Goal: Task Accomplishment & Management: Manage account settings

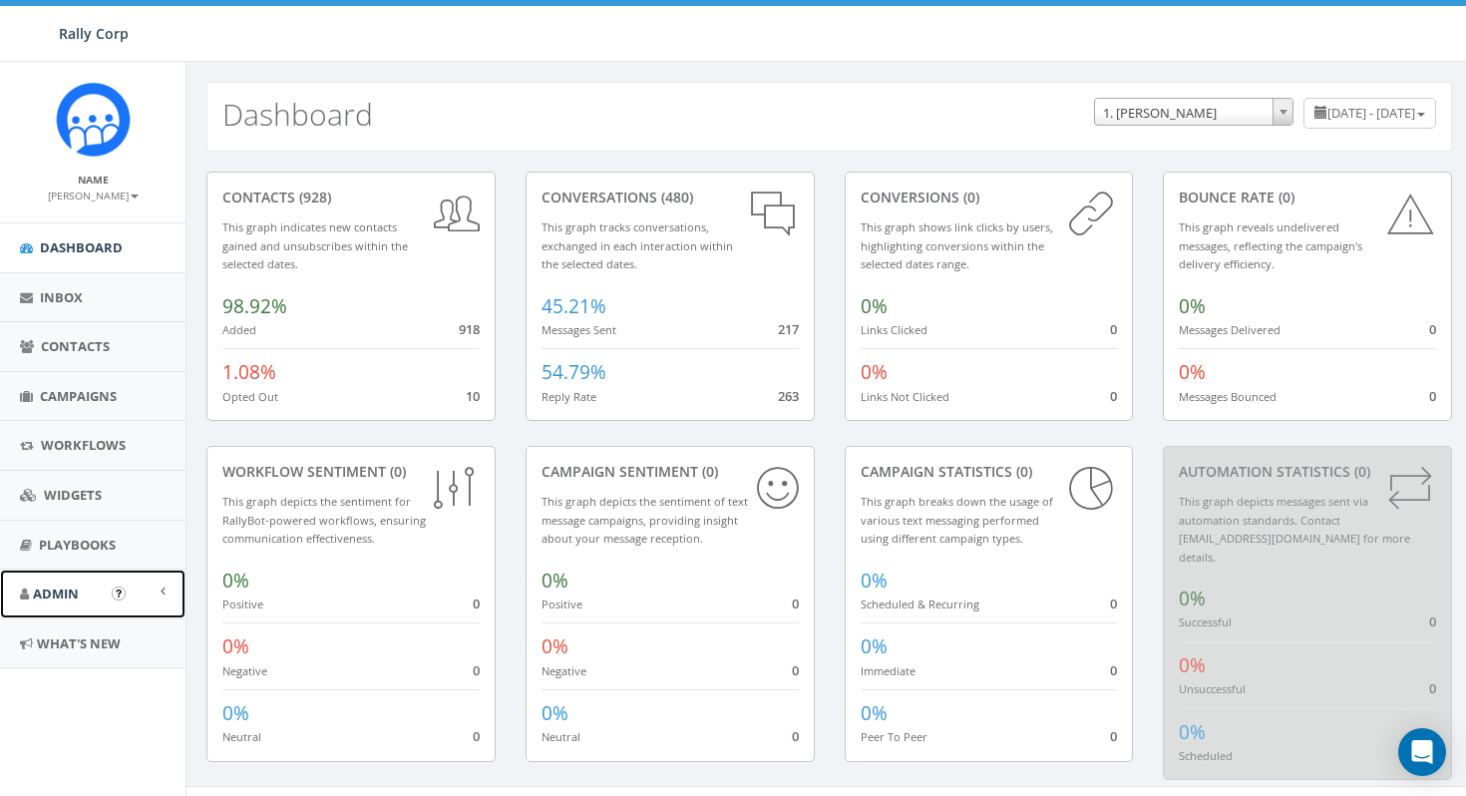
click at [84, 584] on link "Admin" at bounding box center [93, 594] width 186 height 49
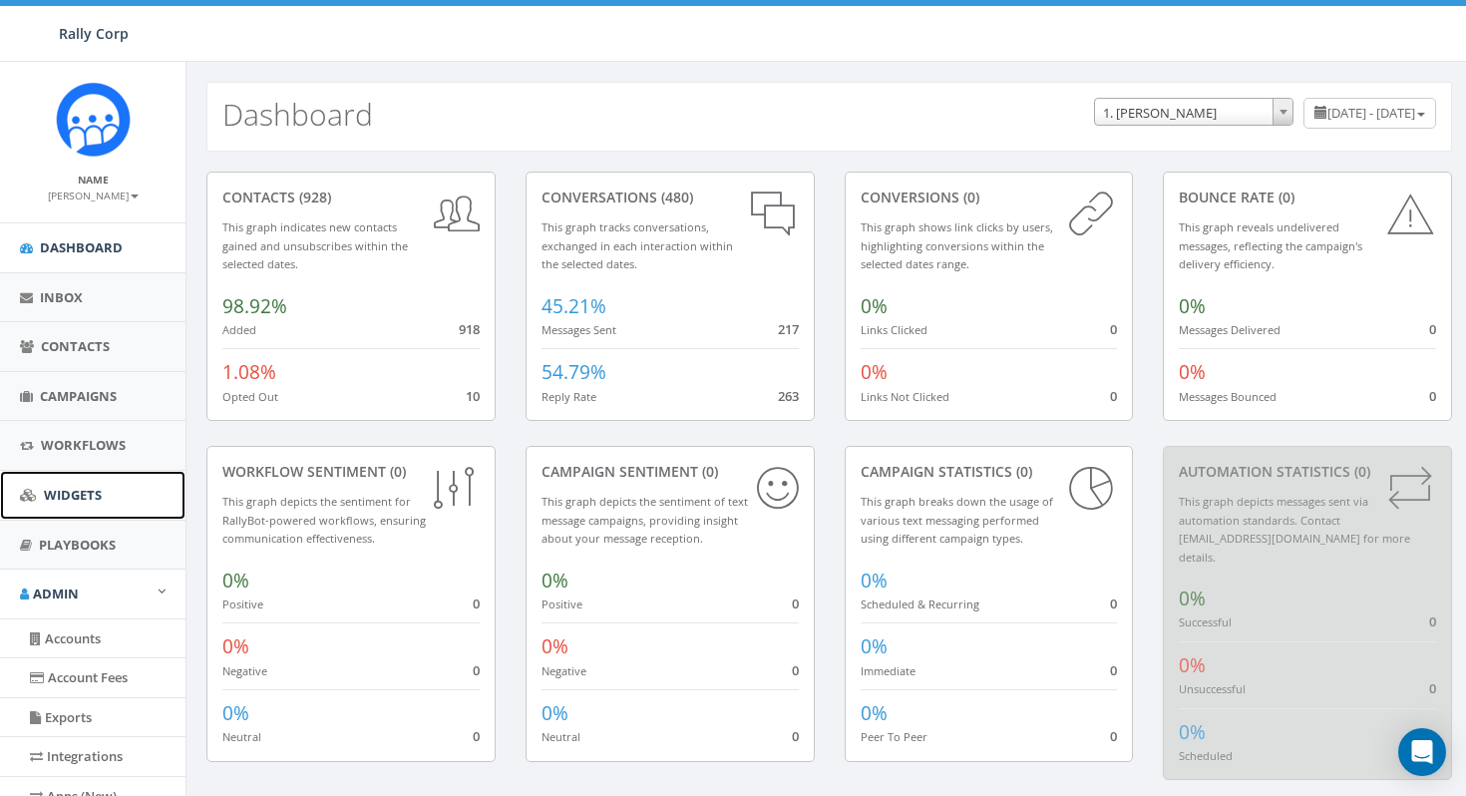
click at [104, 500] on link "Widgets" at bounding box center [93, 495] width 186 height 49
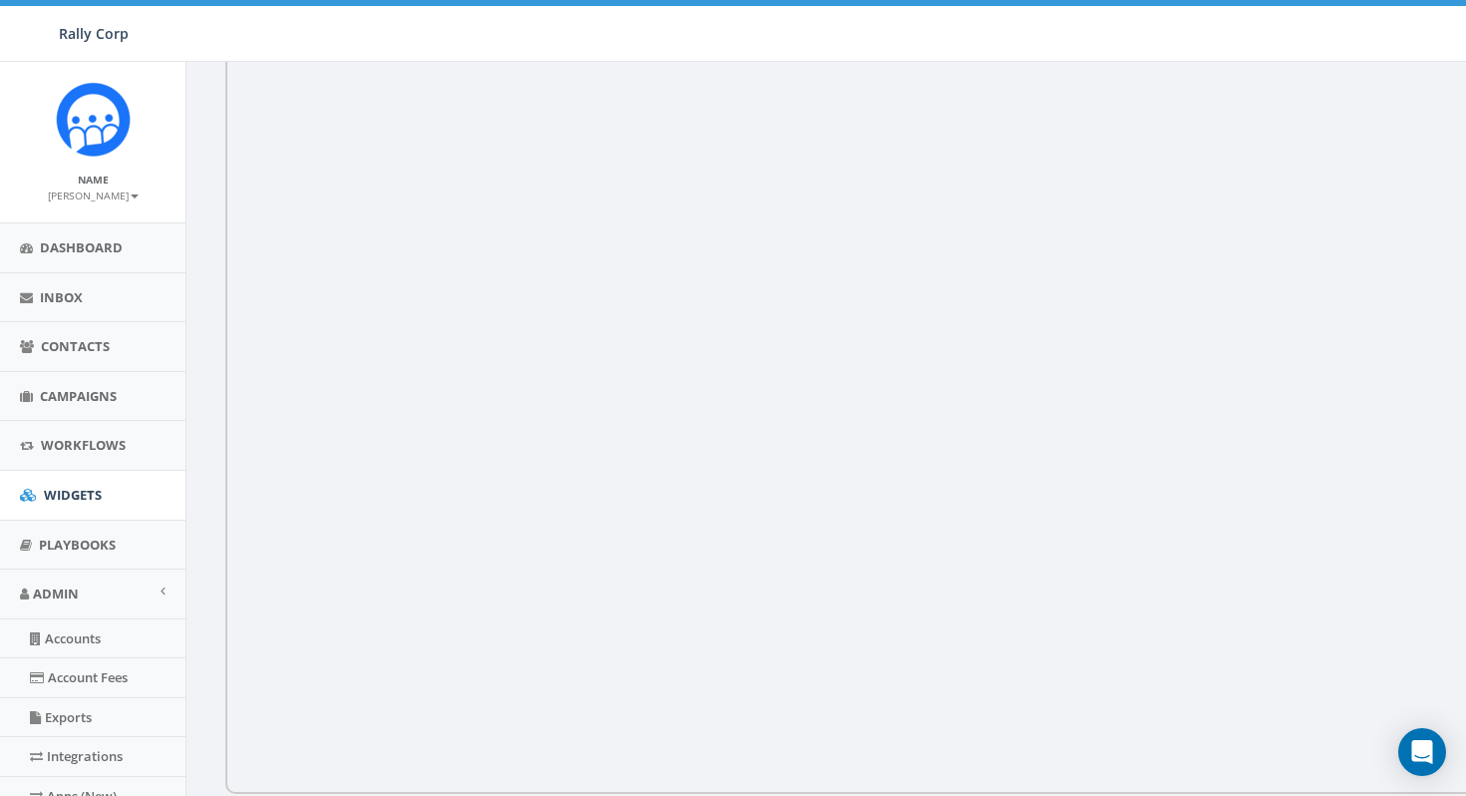
scroll to position [294, 0]
click at [96, 647] on link "Accounts" at bounding box center [93, 638] width 186 height 39
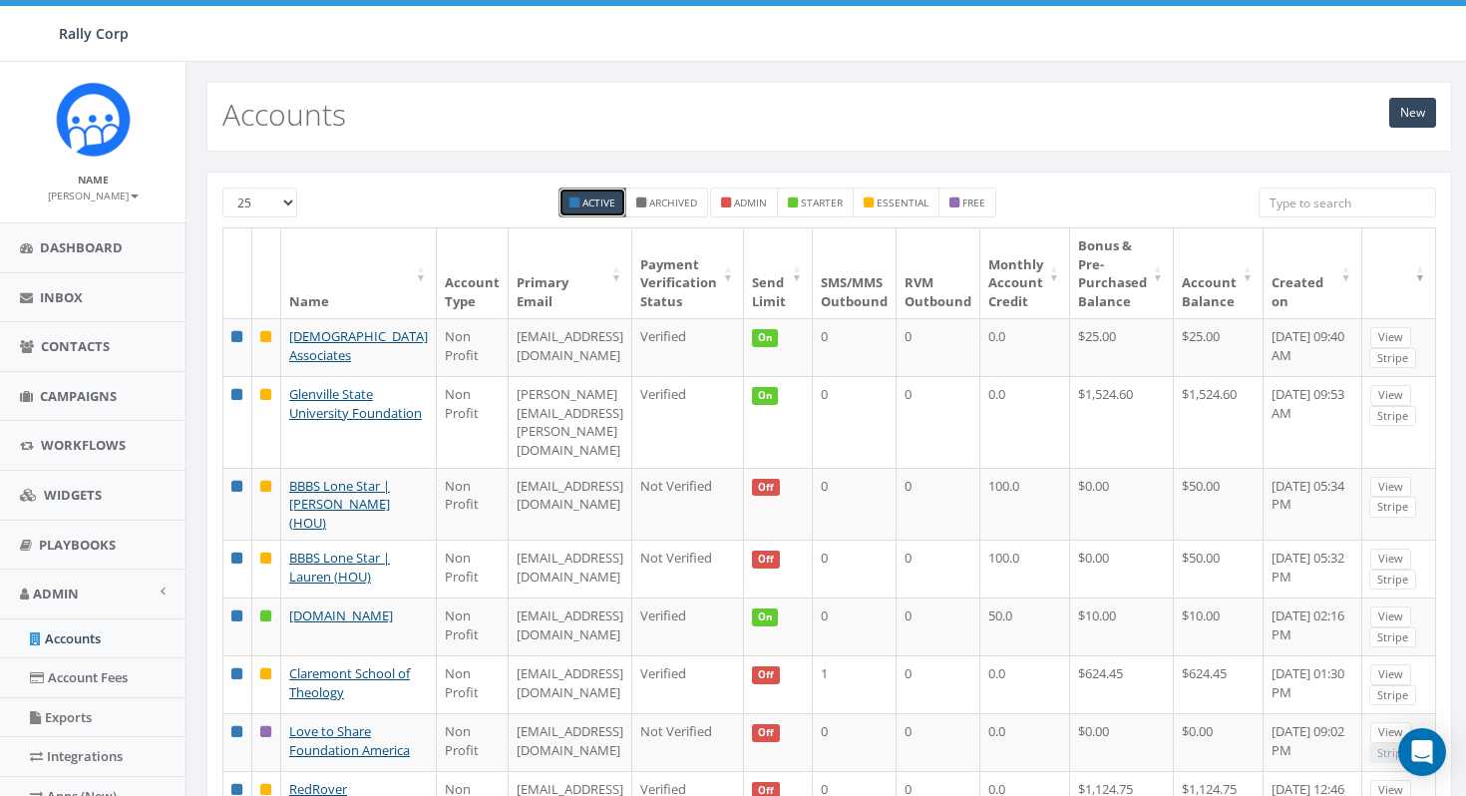
click at [1306, 207] on input "search" at bounding box center [1348, 203] width 178 height 30
type input "R"
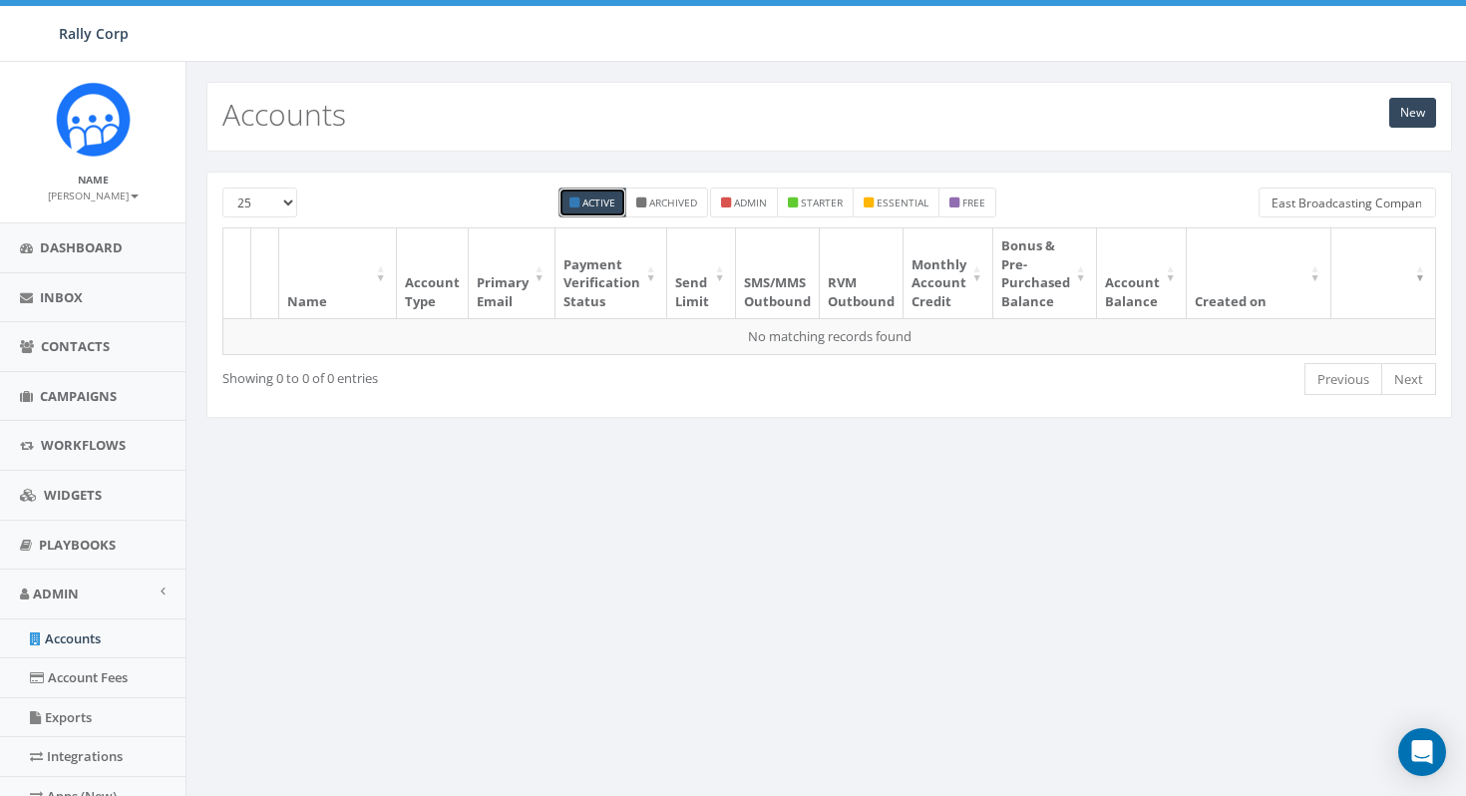
type input "Far East Broadcasting Company"
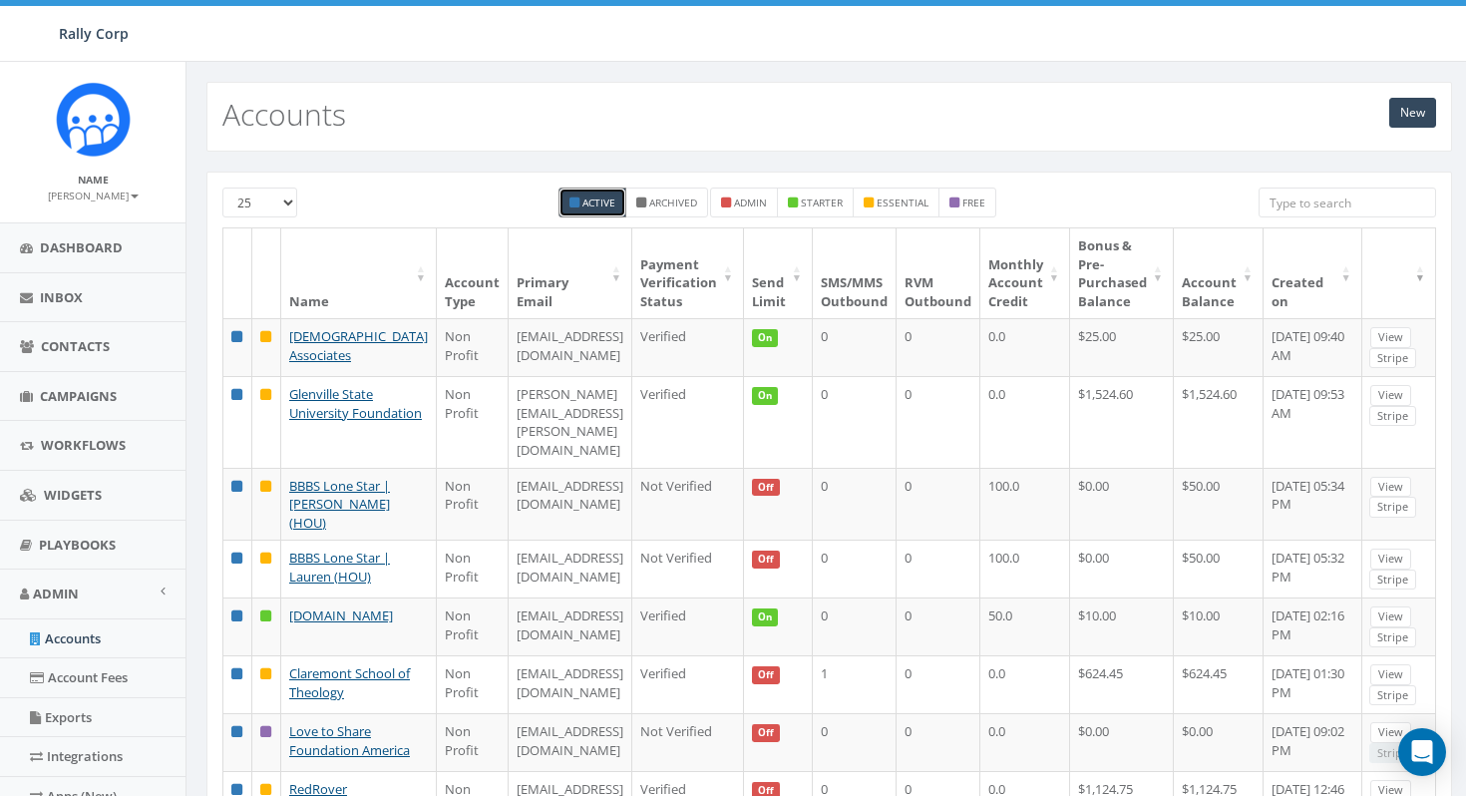
click at [1329, 206] on input "search" at bounding box center [1348, 203] width 178 height 30
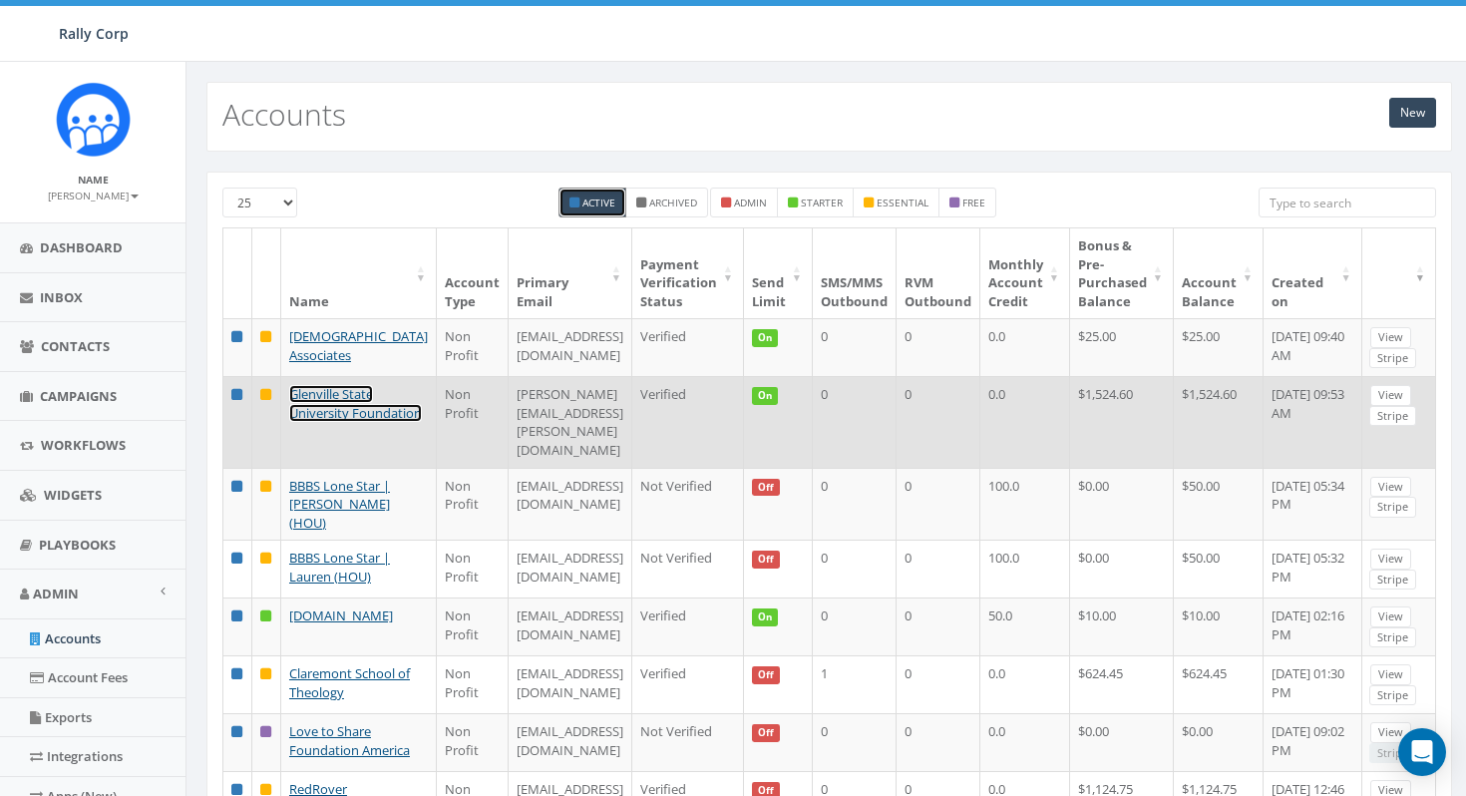
click at [330, 422] on link "Glenville State University Foundation" at bounding box center [355, 403] width 133 height 37
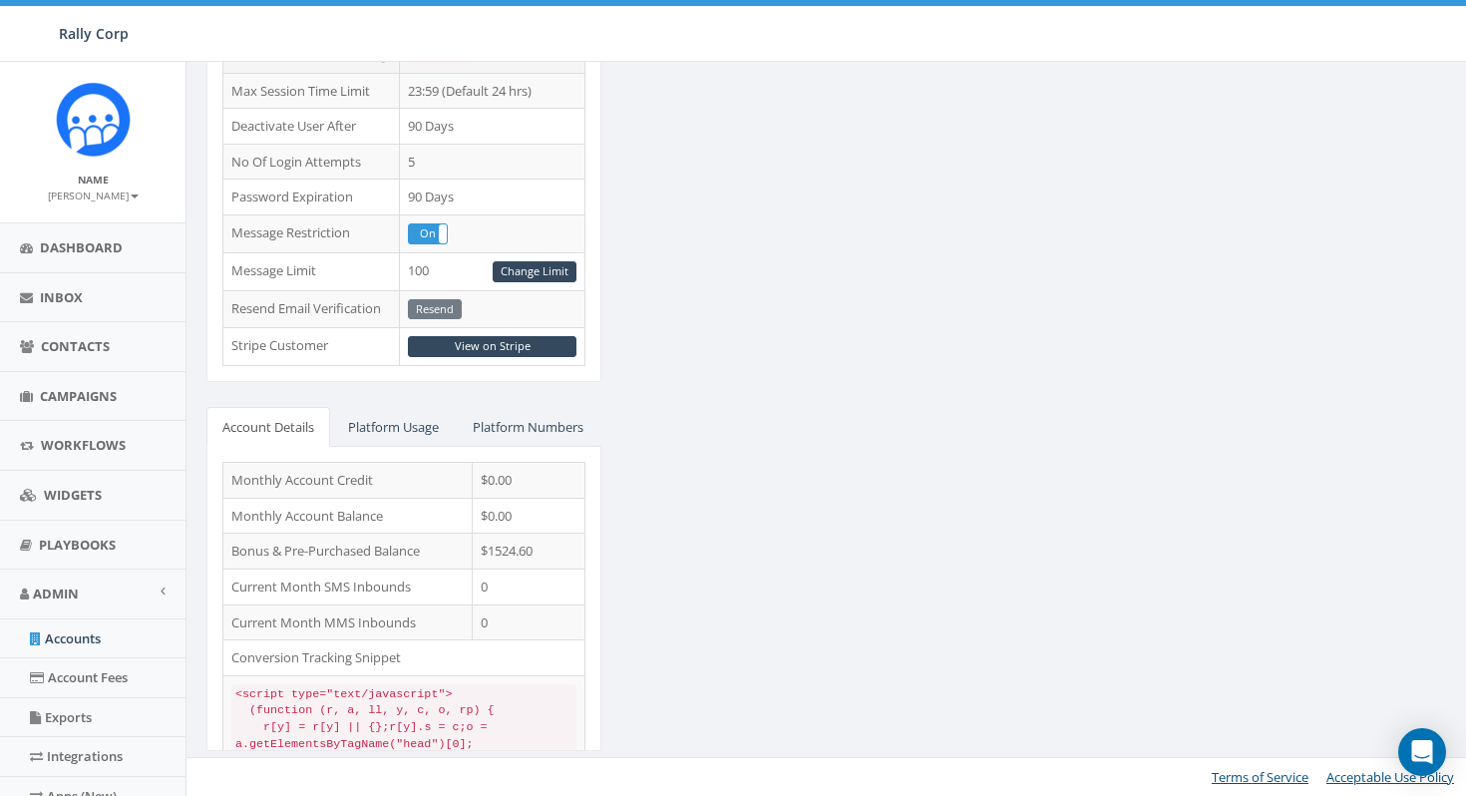
scroll to position [128, 0]
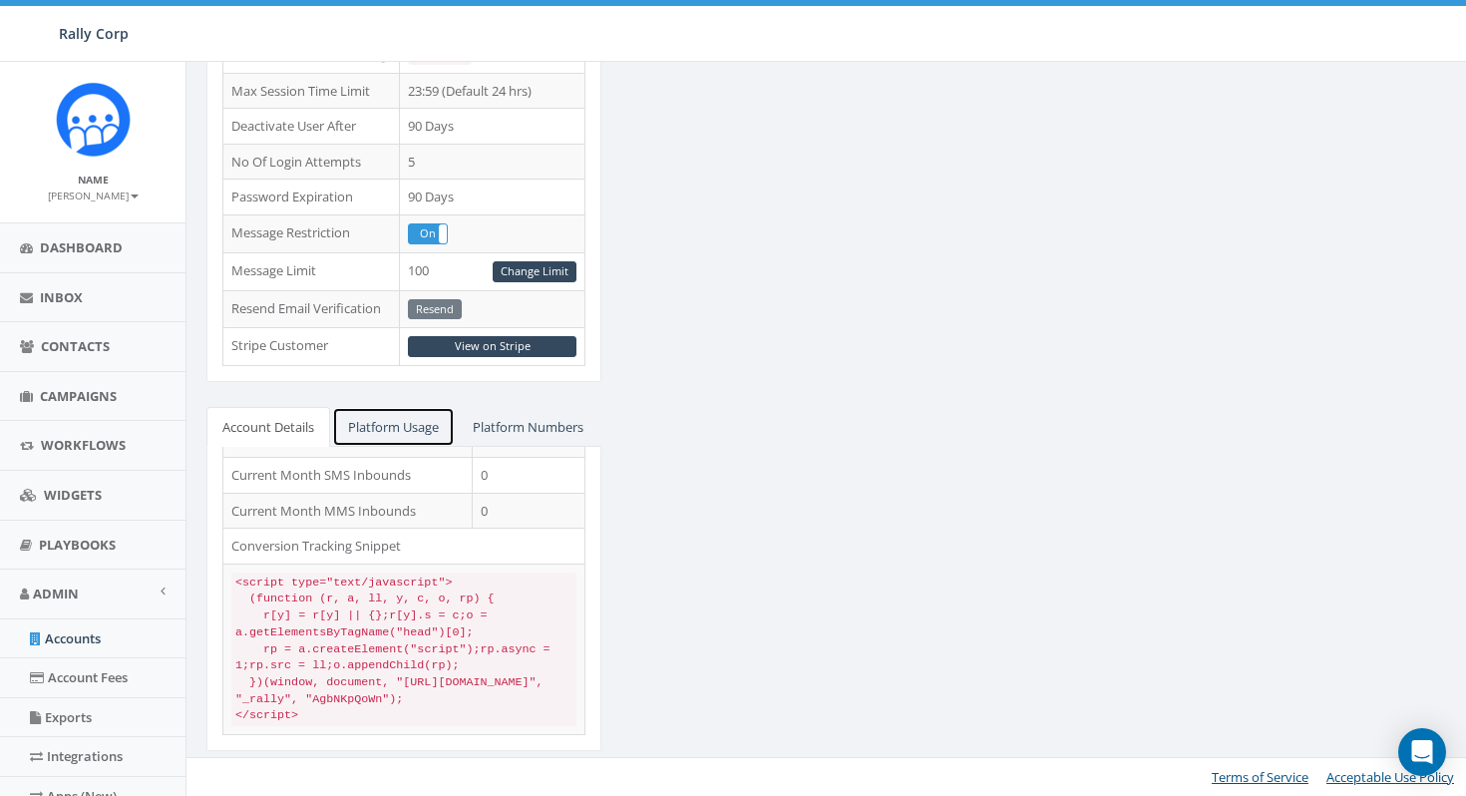
click at [410, 407] on link "Platform Usage" at bounding box center [393, 427] width 123 height 41
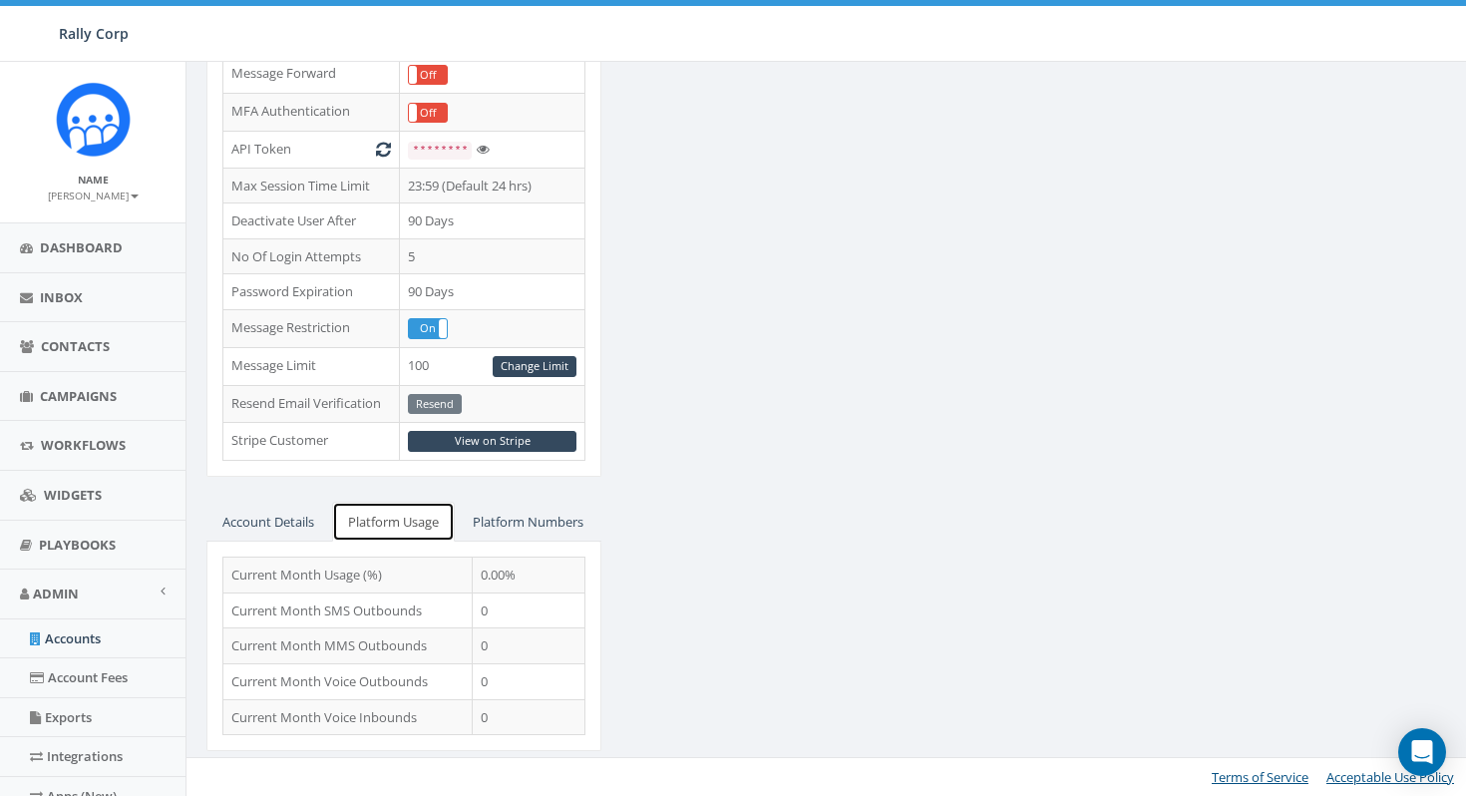
scroll to position [0, 0]
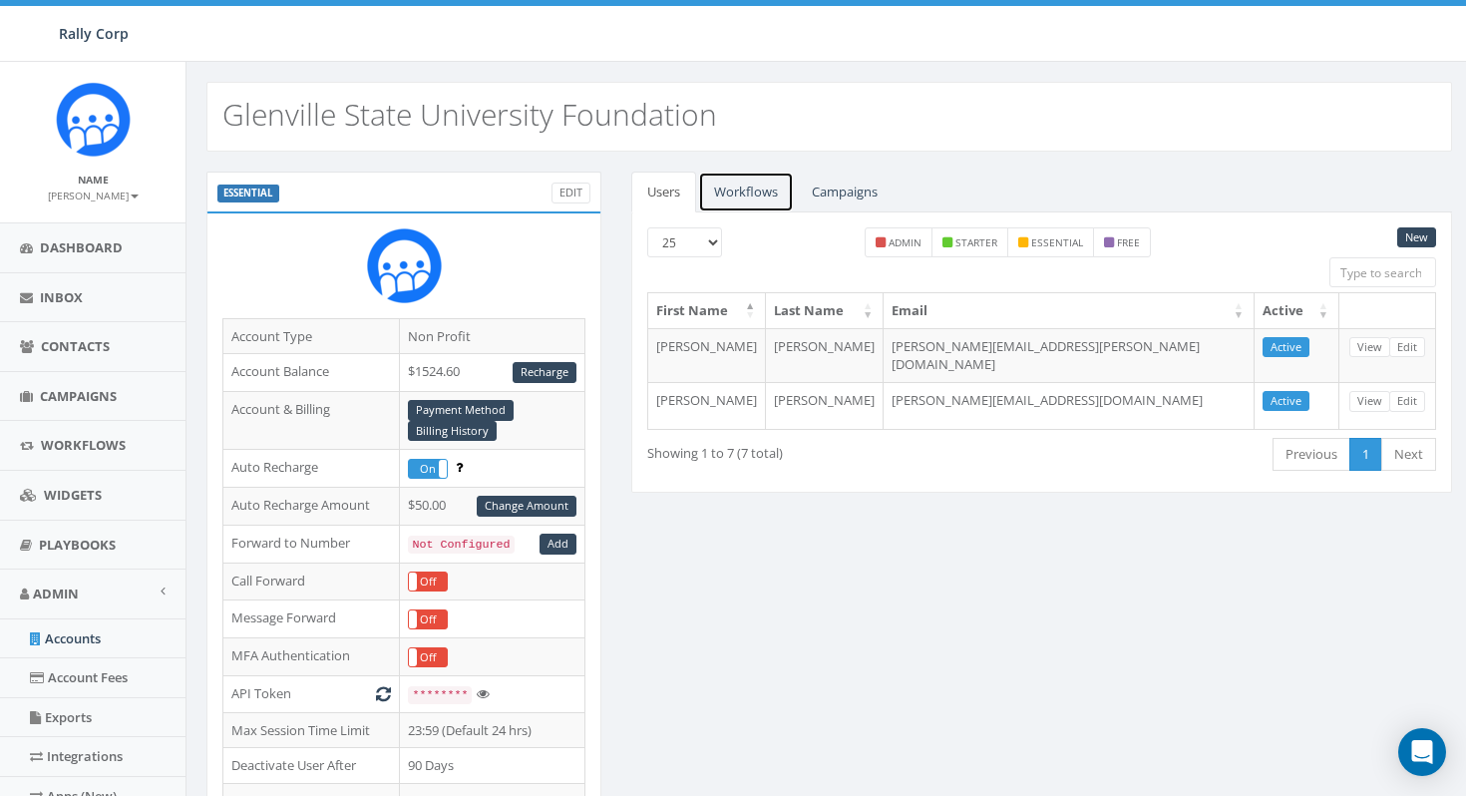
click at [740, 194] on link "Workflows" at bounding box center [746, 192] width 96 height 41
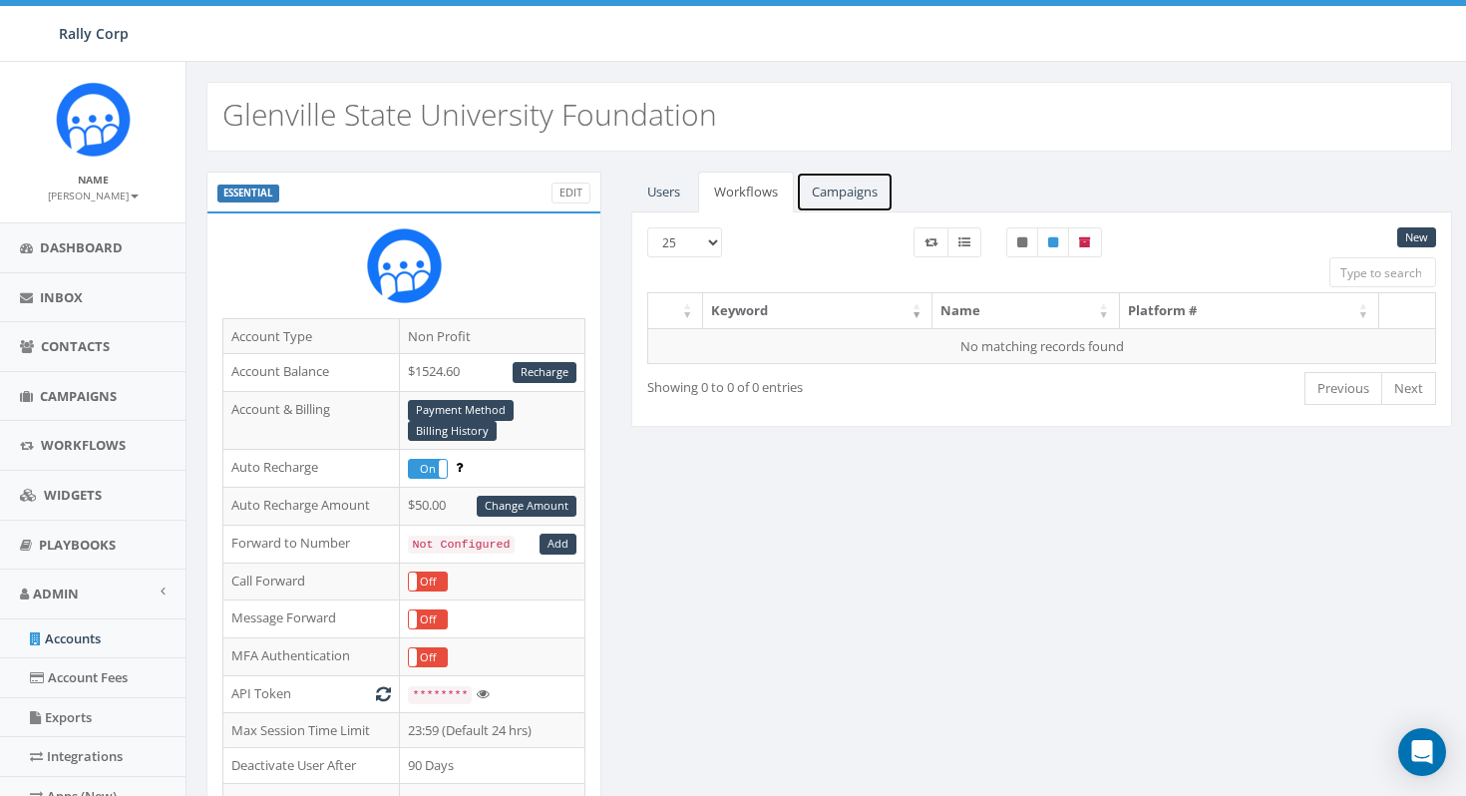
click at [847, 194] on link "Campaigns" at bounding box center [845, 192] width 98 height 41
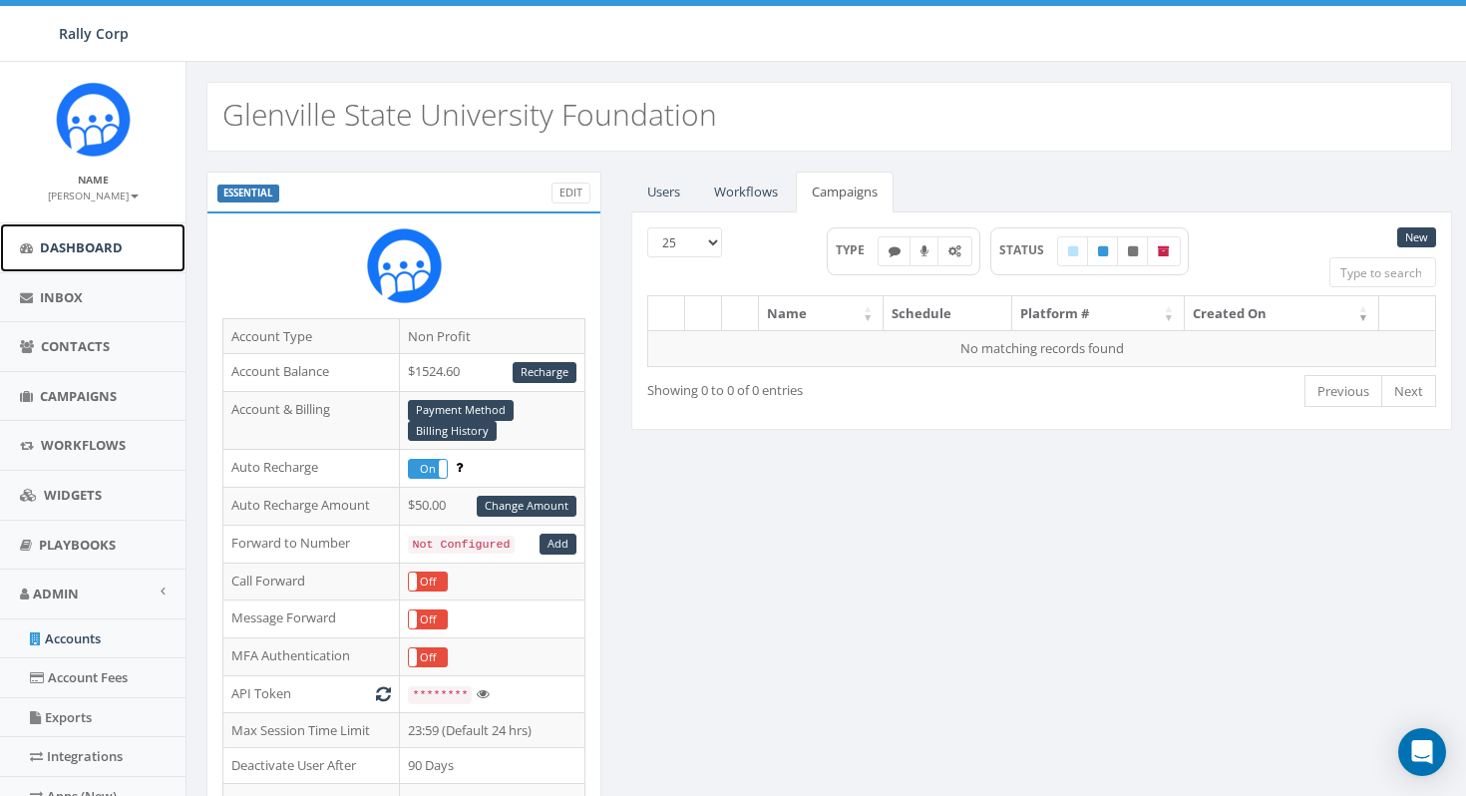
click at [114, 251] on span "Dashboard" at bounding box center [81, 247] width 83 height 18
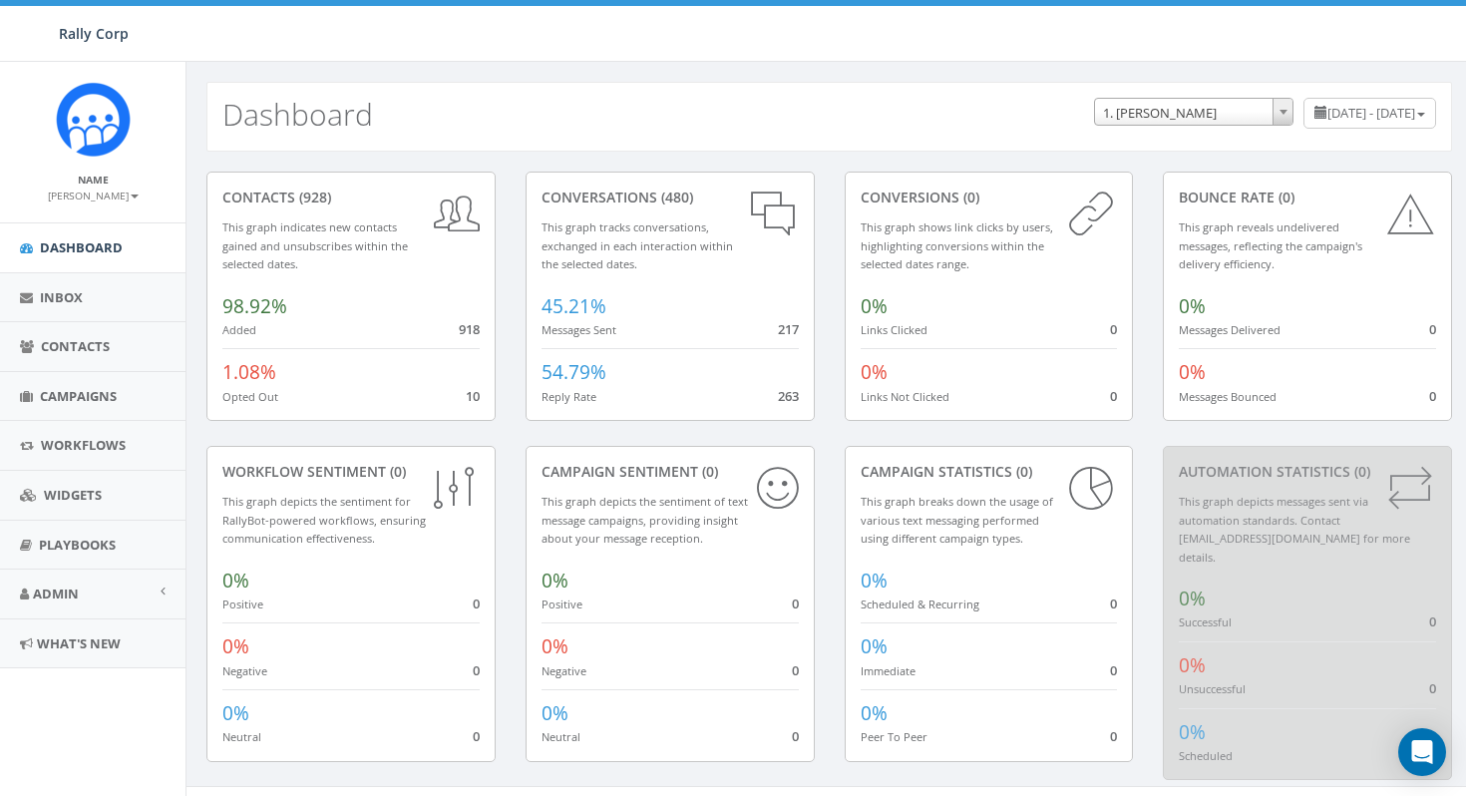
click at [1273, 120] on span at bounding box center [1283, 112] width 20 height 26
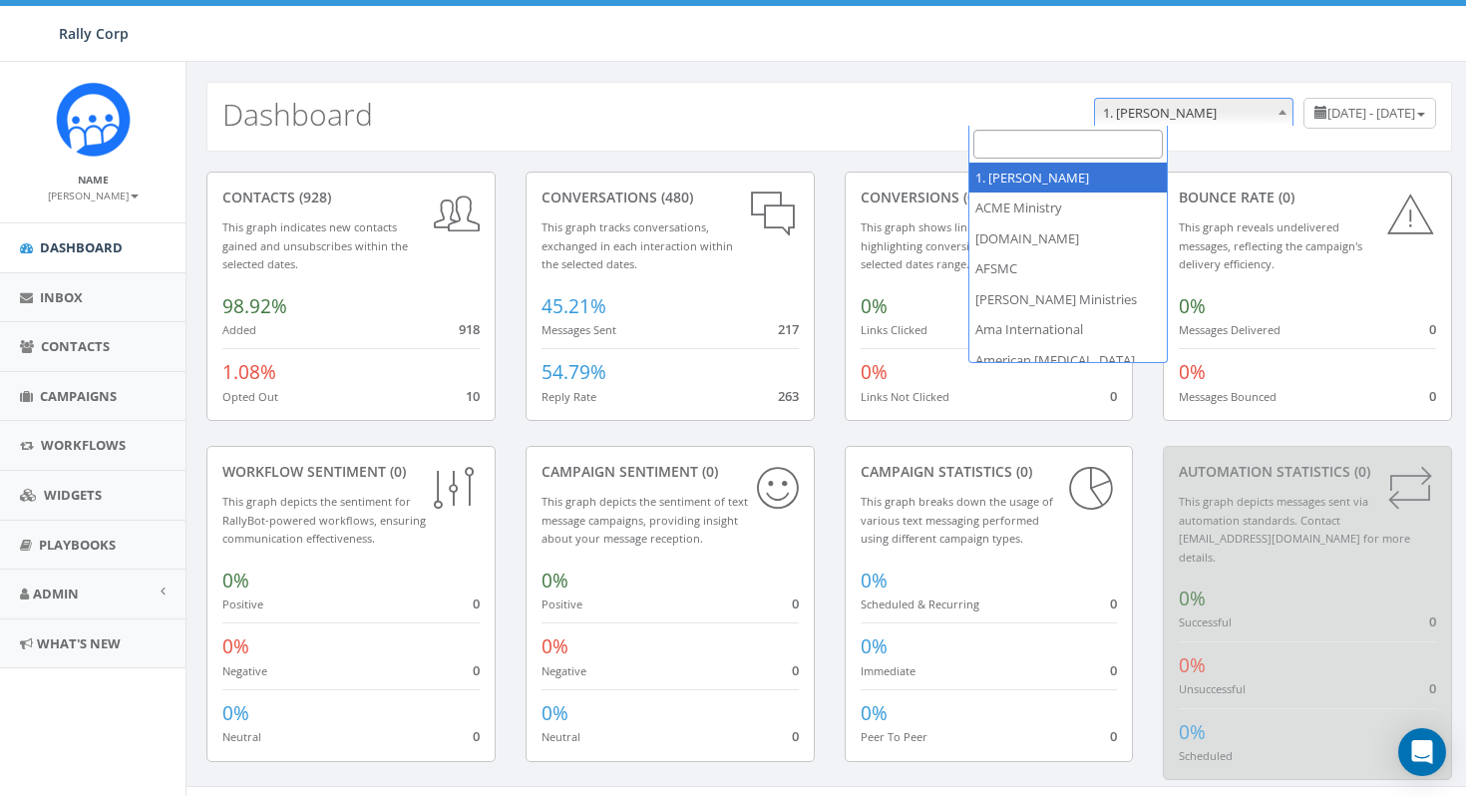
click at [1058, 140] on input "Search" at bounding box center [1069, 144] width 190 height 29
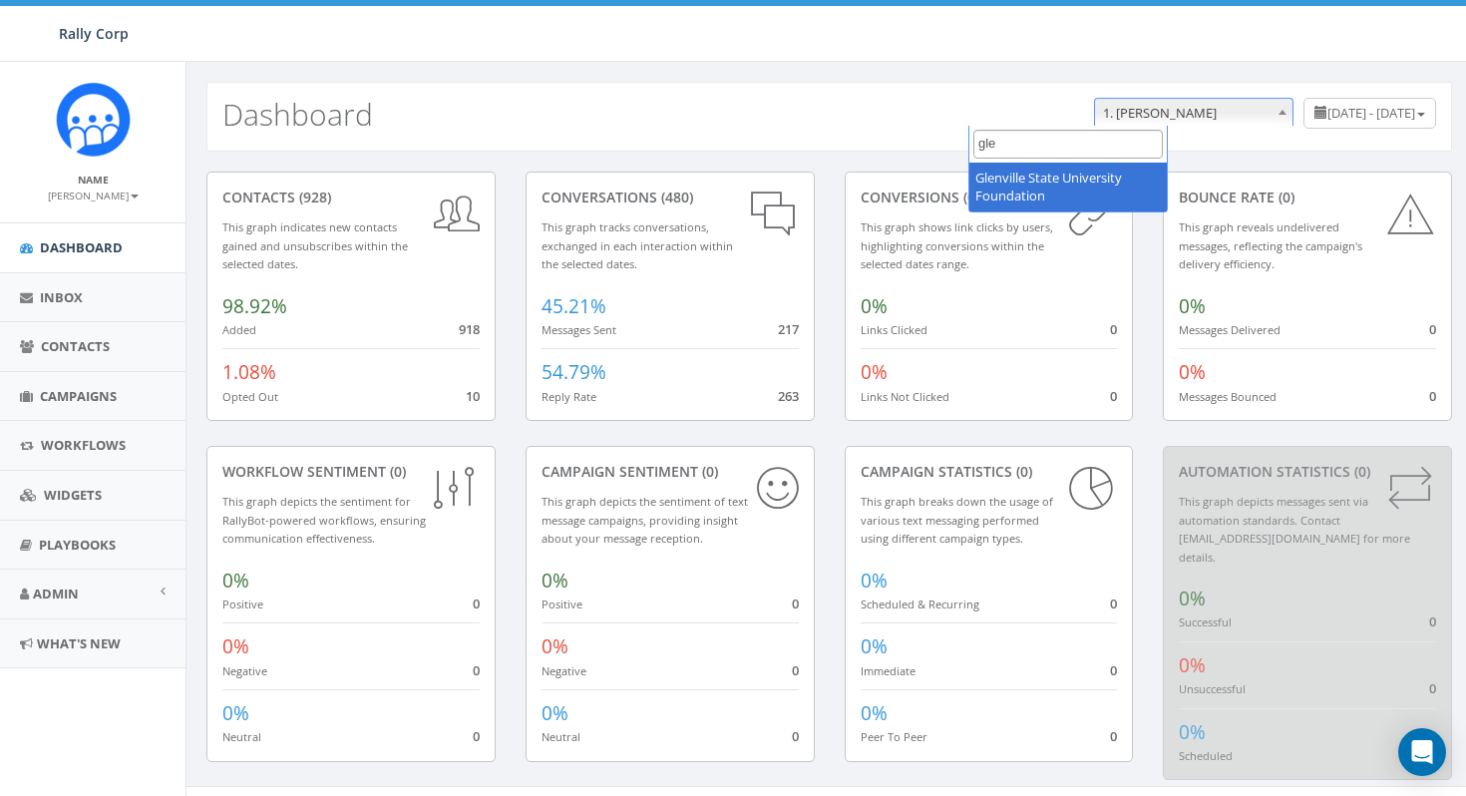
type input "gle"
select select "1402"
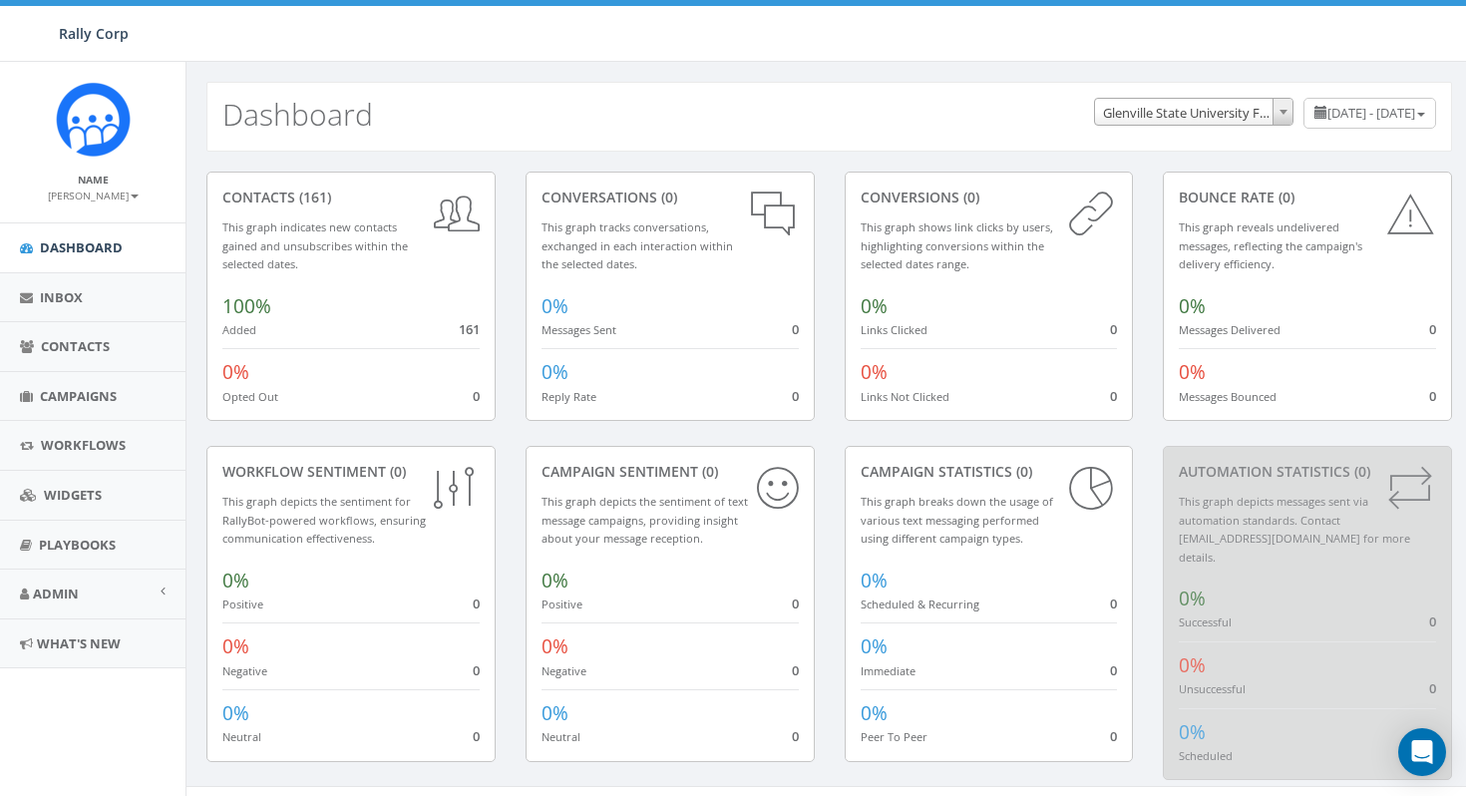
select select "1402"
click at [159, 602] on link "Admin" at bounding box center [93, 594] width 186 height 49
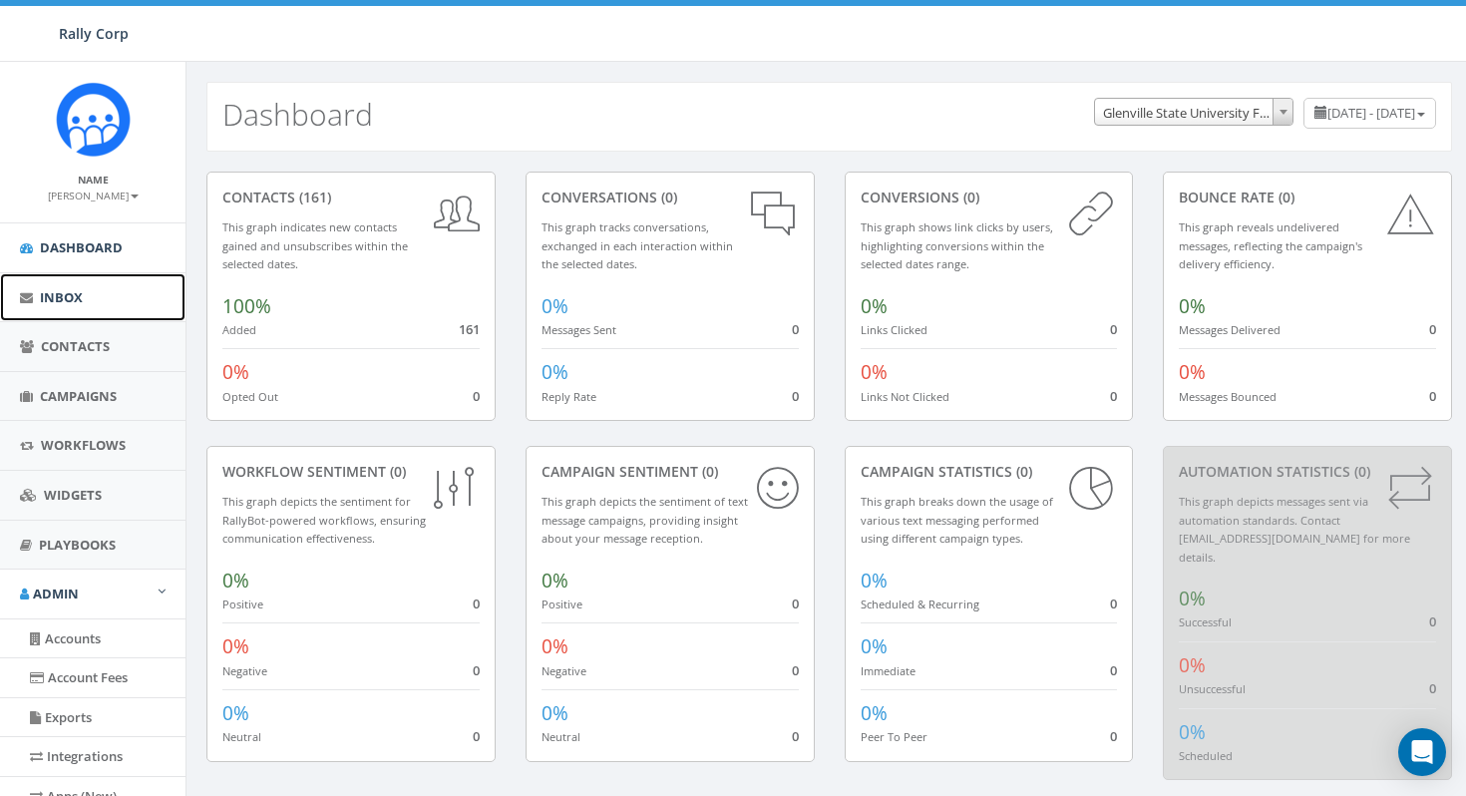
click at [75, 298] on span "Inbox" at bounding box center [61, 297] width 43 height 18
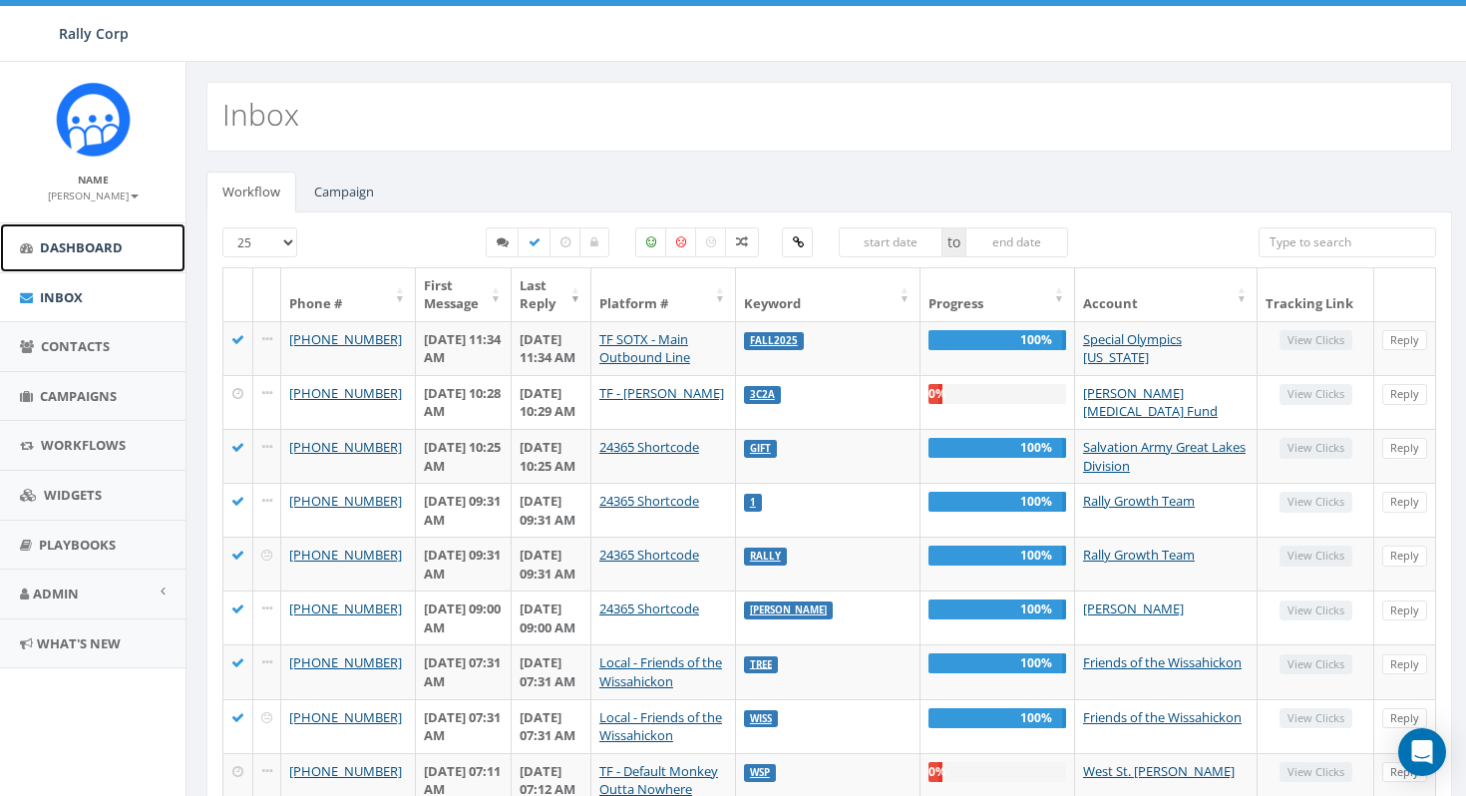
click at [75, 248] on span "Dashboard" at bounding box center [81, 247] width 83 height 18
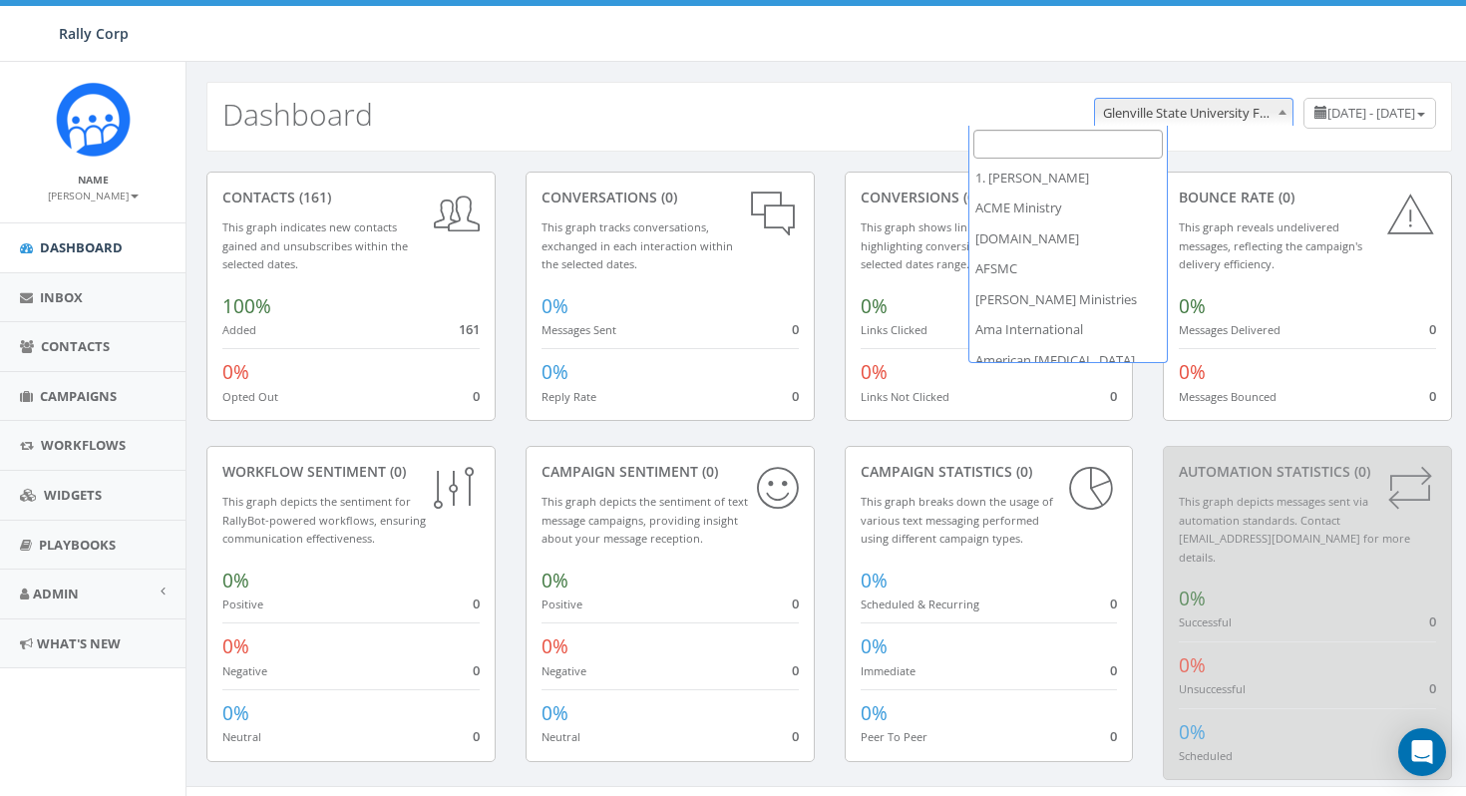
click at [1273, 121] on span at bounding box center [1283, 112] width 20 height 26
select select "3"
